Goal: Find specific page/section: Find specific page/section

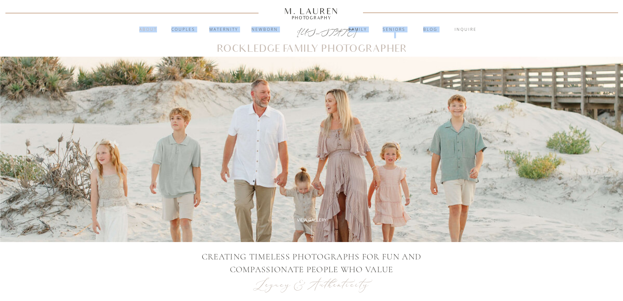
drag, startPoint x: 159, startPoint y: 22, endPoint x: 157, endPoint y: 29, distance: 8.2
copy div "blog Seniors Family Newborn Maternity Couples About"
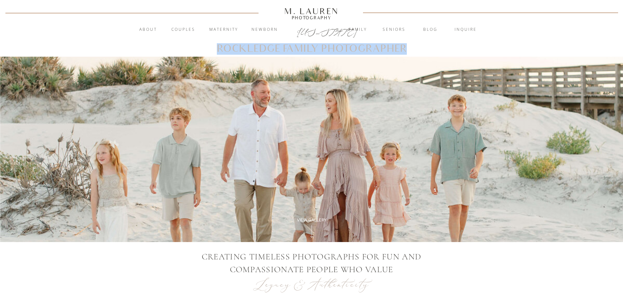
drag, startPoint x: 445, startPoint y: 47, endPoint x: 229, endPoint y: 69, distance: 217.6
copy h1 "Rockledge Family Photographer"
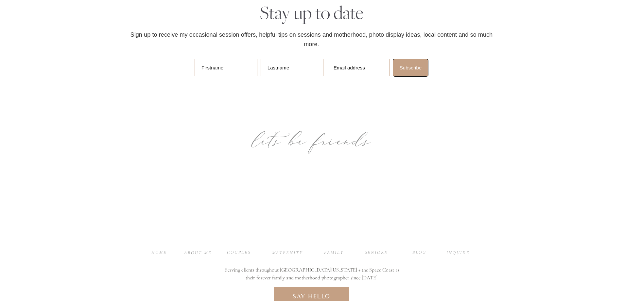
scroll to position [3460, 0]
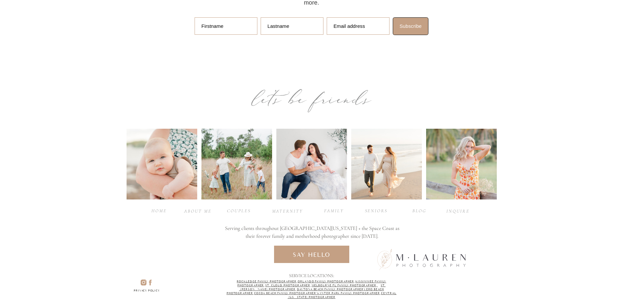
drag, startPoint x: 478, startPoint y: 211, endPoint x: 315, endPoint y: 209, distance: 163.9
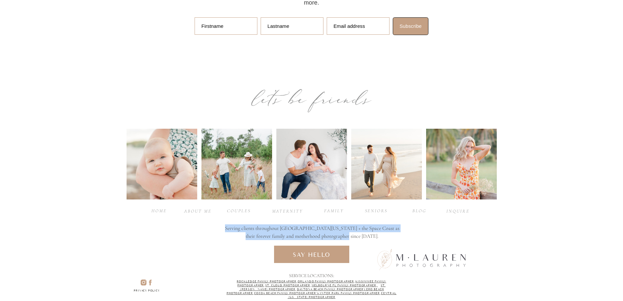
drag, startPoint x: 362, startPoint y: 236, endPoint x: 223, endPoint y: 230, distance: 139.5
click at [223, 230] on h3 "Serving clients throughout [GEOGRAPHIC_DATA][US_STATE] + the Space Coast as the…" at bounding box center [312, 232] width 178 height 17
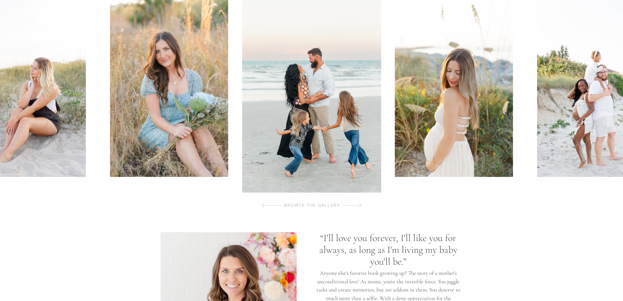
scroll to position [0, 0]
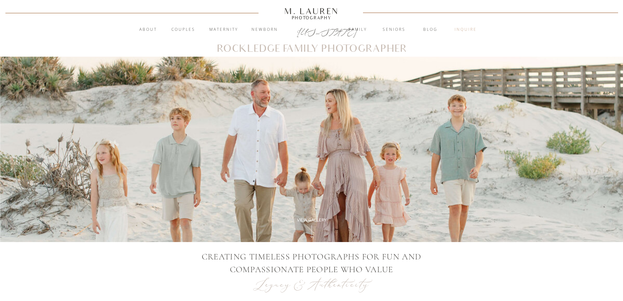
click at [462, 27] on nav "inquire" at bounding box center [465, 29] width 35 height 7
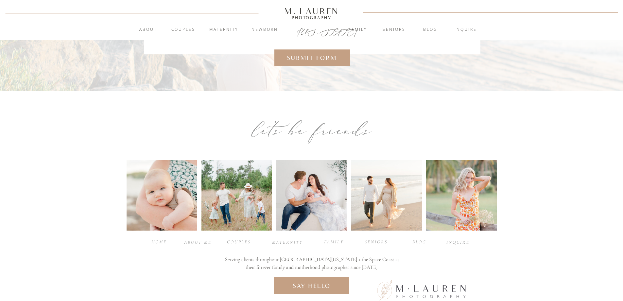
scroll to position [308, 0]
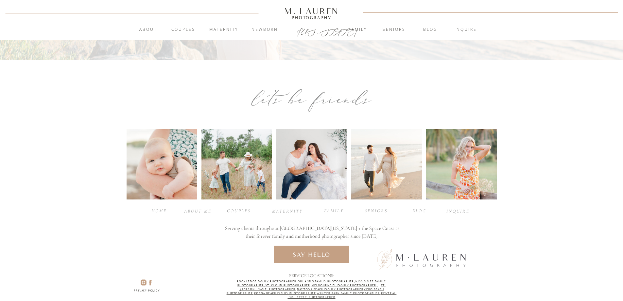
click at [152, 280] on icon at bounding box center [151, 282] width 8 height 8
